Goal: Use online tool/utility: Use online tool/utility

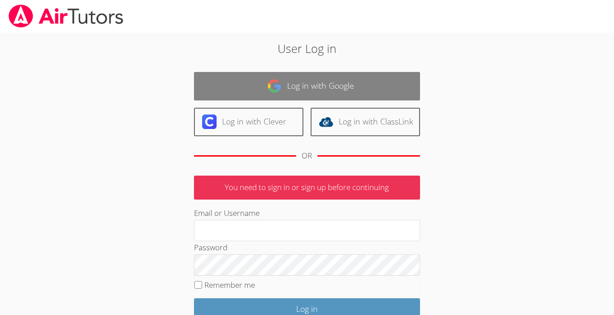
click at [349, 90] on link "Log in with Google" at bounding box center [307, 86] width 226 height 28
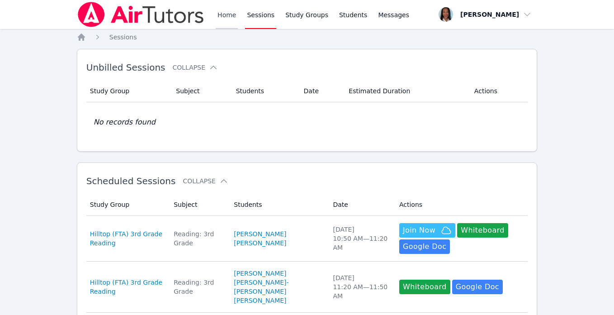
click at [222, 19] on link "Home" at bounding box center [227, 14] width 22 height 29
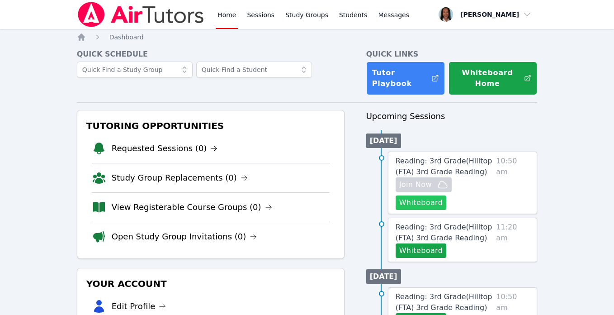
click at [432, 198] on button "Whiteboard" at bounding box center [421, 202] width 51 height 14
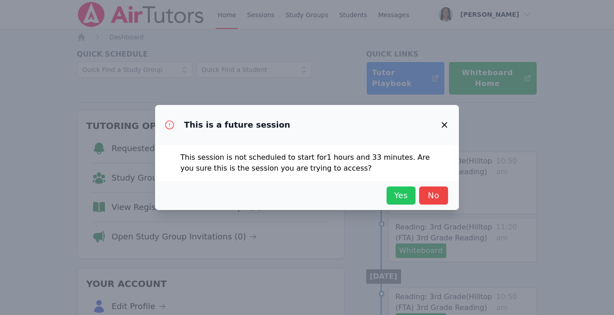
click at [406, 190] on span "Yes" at bounding box center [401, 195] width 20 height 13
